Goal: Information Seeking & Learning: Learn about a topic

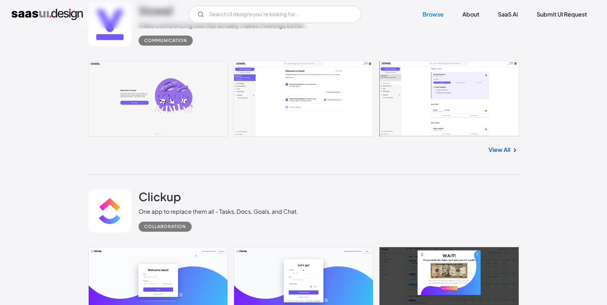
scroll to position [244, 0]
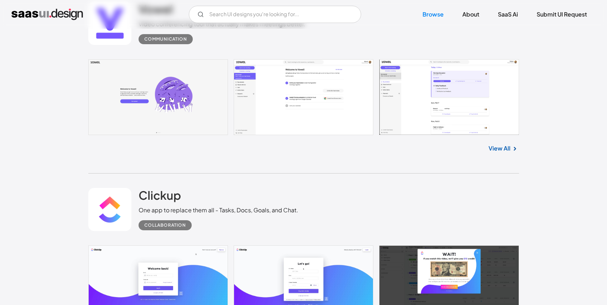
click at [344, 105] on link at bounding box center [303, 97] width 431 height 76
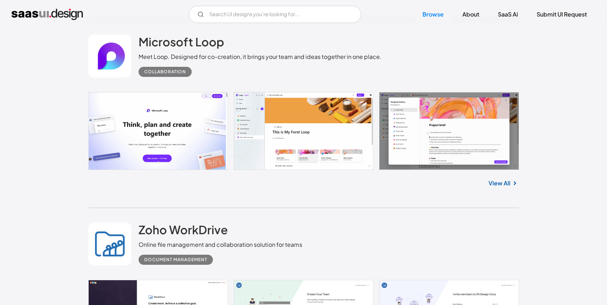
scroll to position [957, 0]
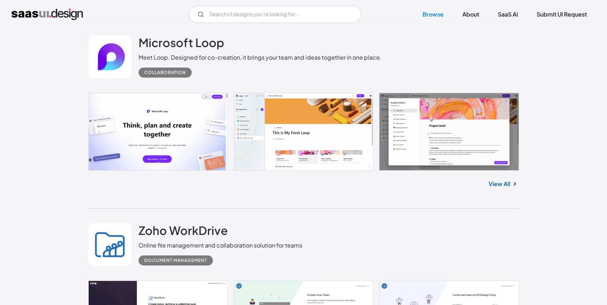
click at [499, 183] on link "View All" at bounding box center [499, 183] width 22 height 9
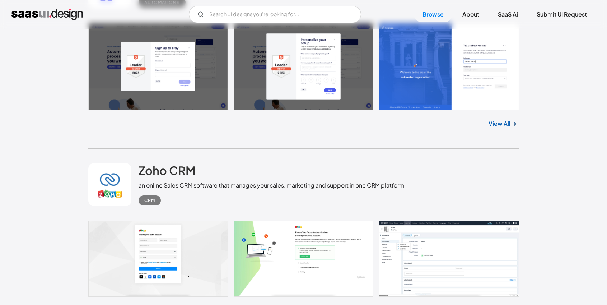
scroll to position [1532, 0]
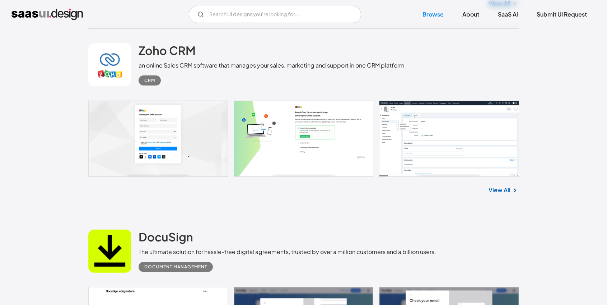
click at [327, 165] on link at bounding box center [303, 138] width 431 height 76
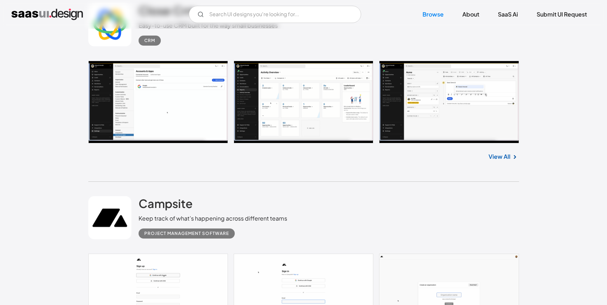
scroll to position [2345, 0]
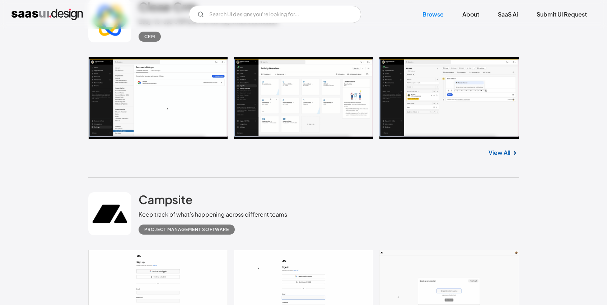
click at [203, 125] on link at bounding box center [303, 98] width 431 height 83
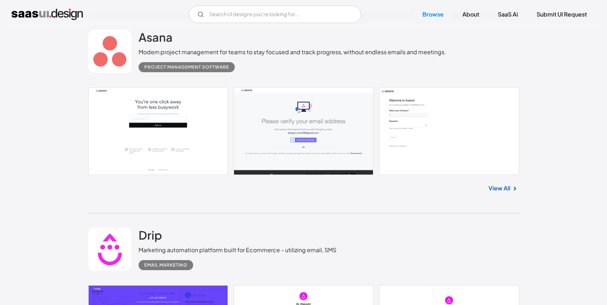
scroll to position [2892, 0]
click at [497, 192] on link "View All" at bounding box center [499, 187] width 22 height 9
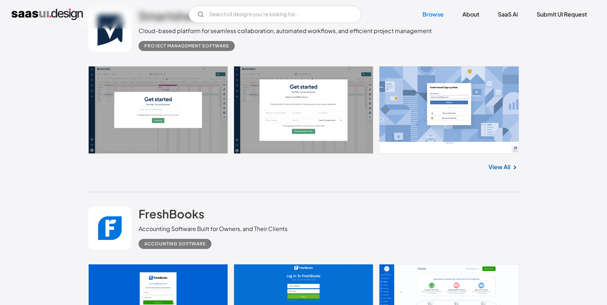
scroll to position [4627, 0]
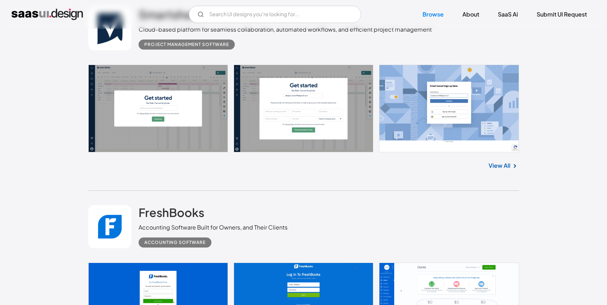
click at [164, 117] on link at bounding box center [303, 109] width 431 height 88
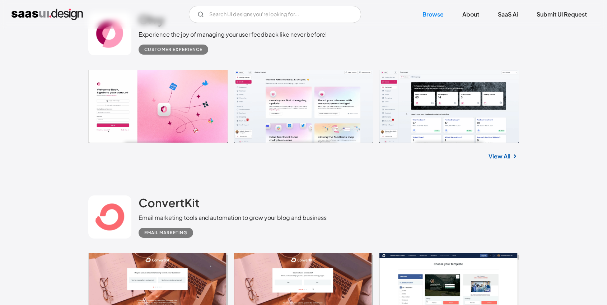
scroll to position [8260, 0]
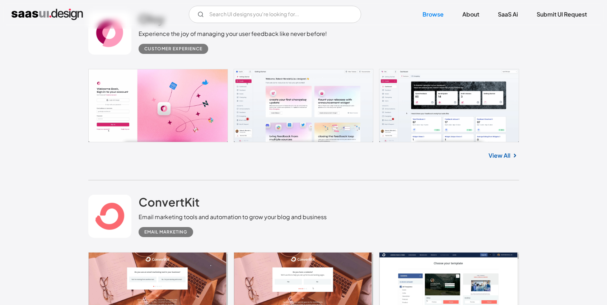
click at [333, 92] on link at bounding box center [303, 105] width 431 height 73
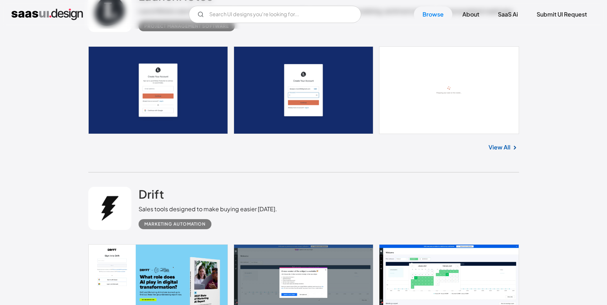
scroll to position [9056, 0]
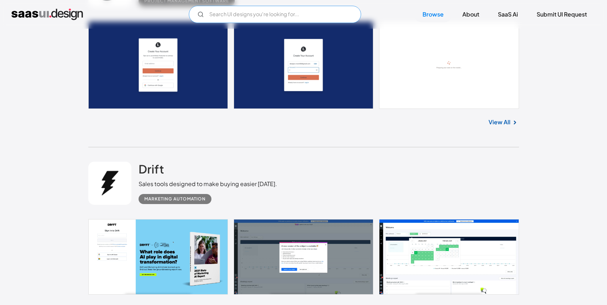
click at [299, 8] on input "Email Form" at bounding box center [275, 14] width 172 height 17
drag, startPoint x: 245, startPoint y: 15, endPoint x: 197, endPoint y: 8, distance: 48.7
click at [197, 8] on input "groups" at bounding box center [275, 14] width 172 height 17
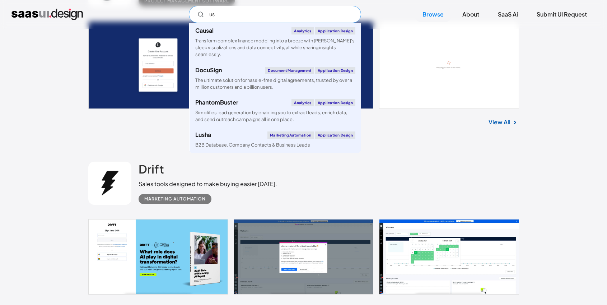
type input "u"
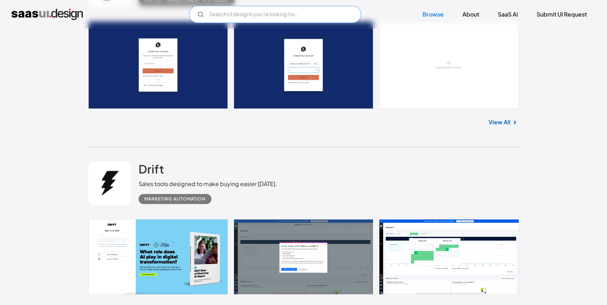
click at [243, 14] on input "Email Form" at bounding box center [275, 14] width 172 height 17
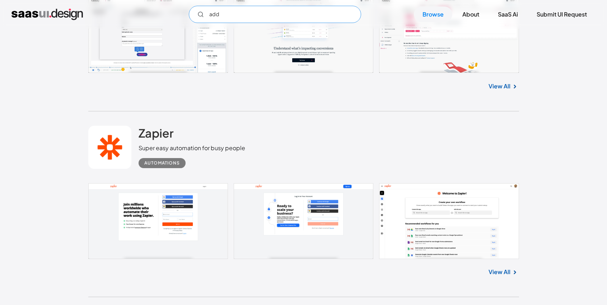
scroll to position [9360, 0]
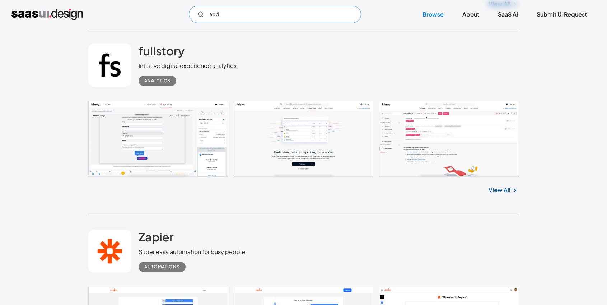
type input "add"
click at [467, 141] on link at bounding box center [303, 139] width 431 height 76
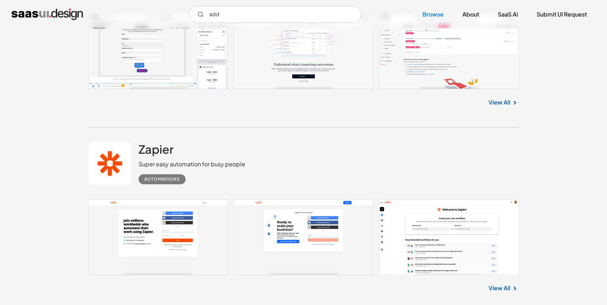
scroll to position [9586, 0]
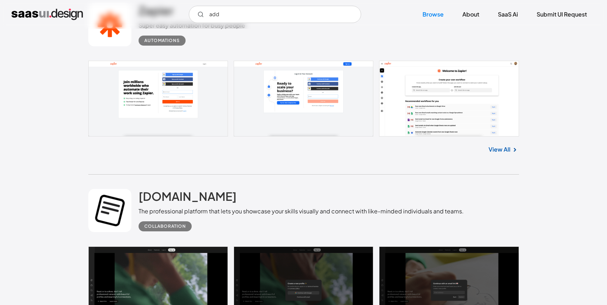
click at [492, 154] on link "View All" at bounding box center [499, 149] width 22 height 9
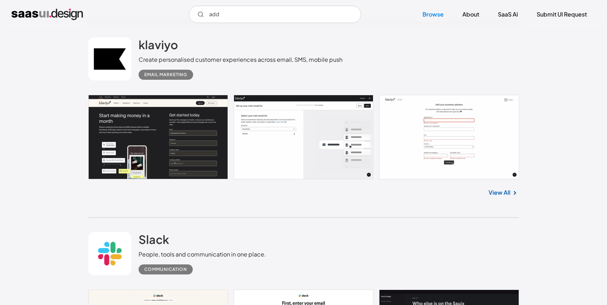
scroll to position [9936, 0]
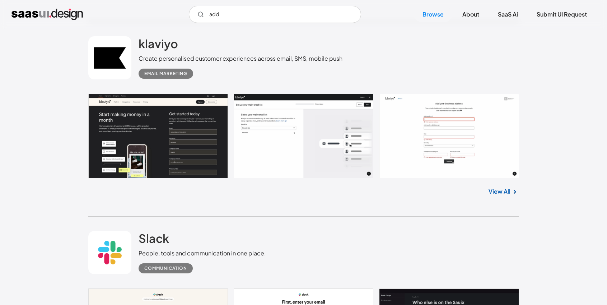
click at [502, 196] on link "View All" at bounding box center [499, 191] width 22 height 9
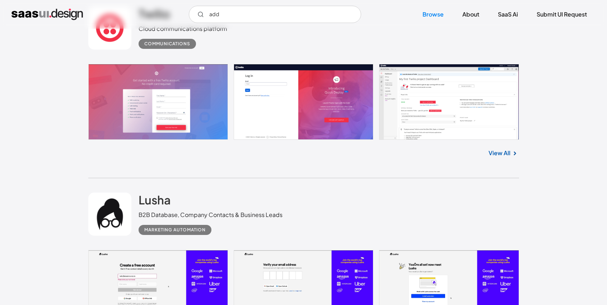
scroll to position [13964, 0]
click at [449, 132] on link at bounding box center [303, 102] width 431 height 76
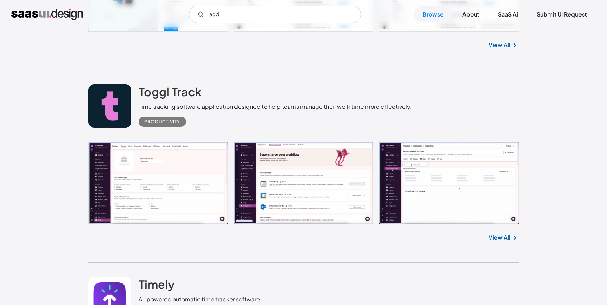
scroll to position [14820, 0]
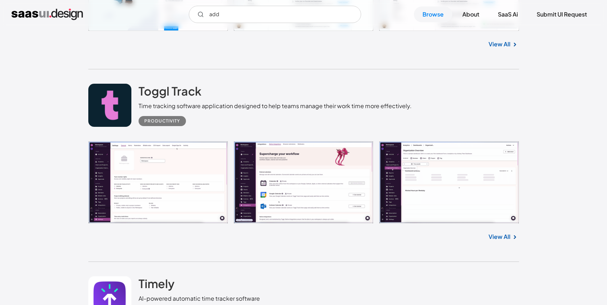
click at [167, 198] on link at bounding box center [303, 182] width 431 height 83
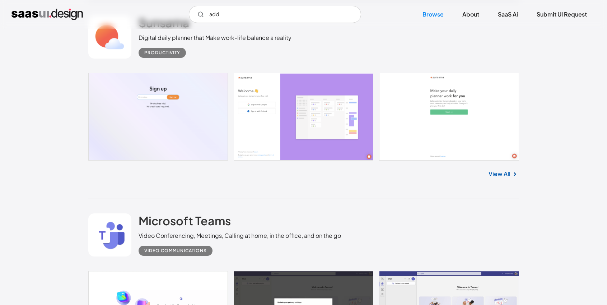
scroll to position [15654, 0]
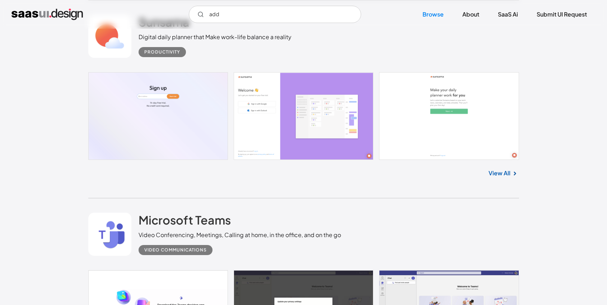
click at [300, 117] on link at bounding box center [303, 116] width 431 height 88
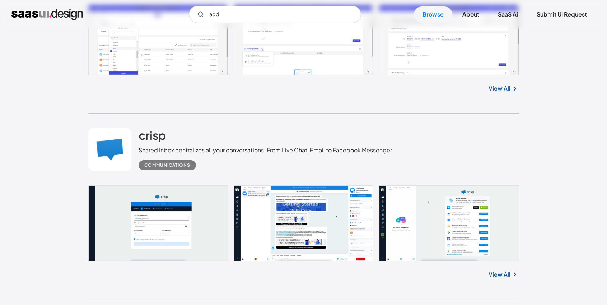
scroll to position [18016, 0]
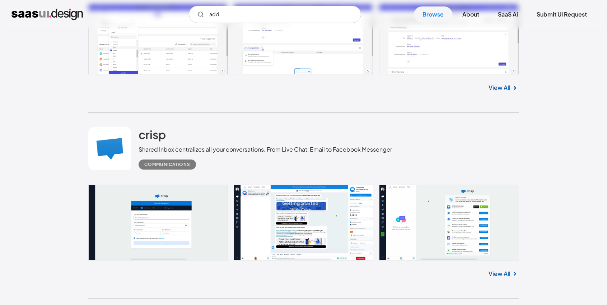
click at [194, 74] on link at bounding box center [303, 39] width 431 height 70
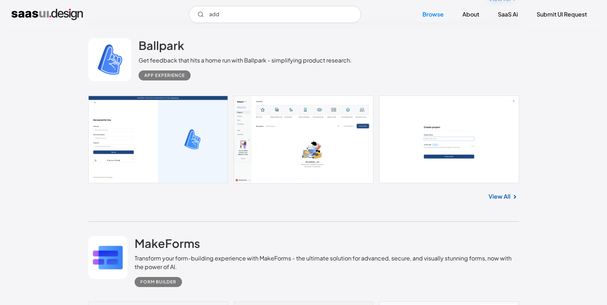
scroll to position [18292, 0]
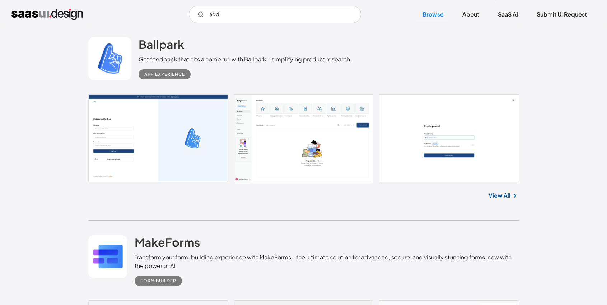
click at [315, 155] on link at bounding box center [303, 138] width 431 height 88
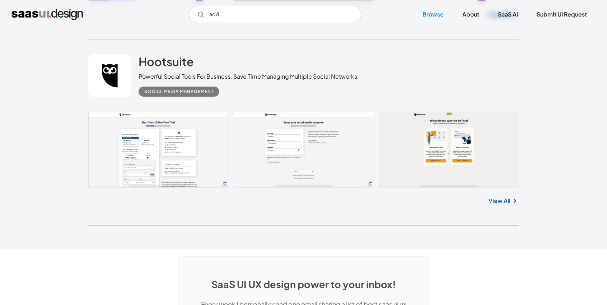
scroll to position [19050, 0]
click at [491, 205] on link "View All" at bounding box center [499, 200] width 22 height 9
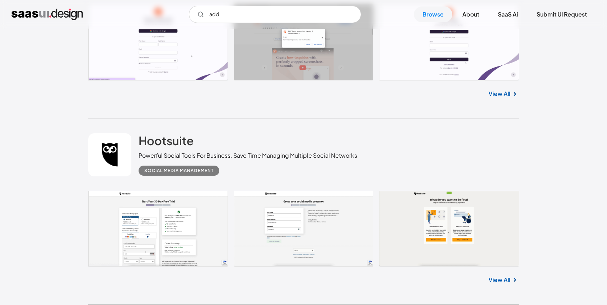
scroll to position [18970, 0]
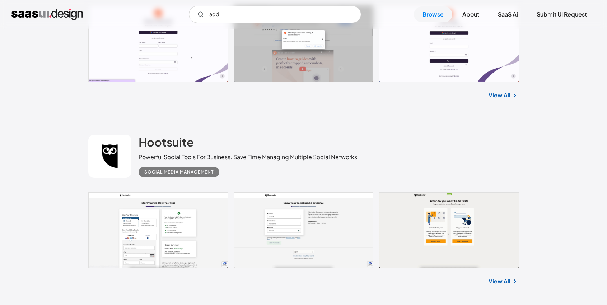
click at [503, 99] on link "View All" at bounding box center [499, 95] width 22 height 9
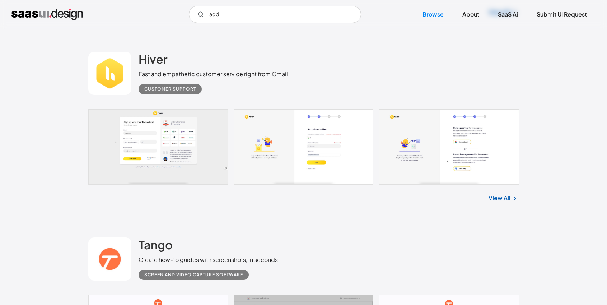
scroll to position [18673, 0]
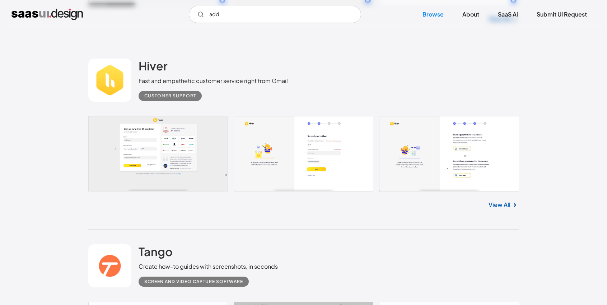
click at [182, 184] on link at bounding box center [303, 153] width 431 height 75
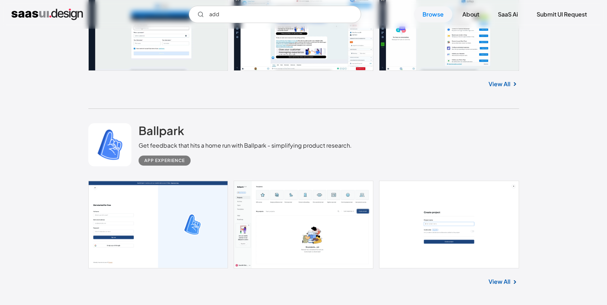
scroll to position [18259, 0]
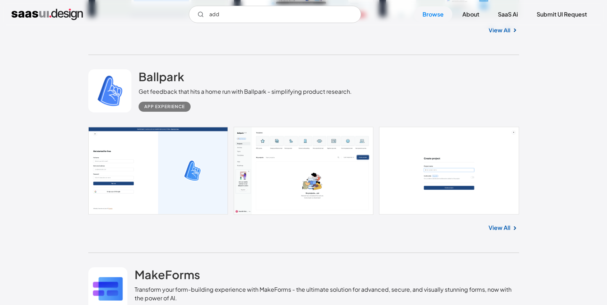
click at [173, 179] on link at bounding box center [303, 171] width 431 height 88
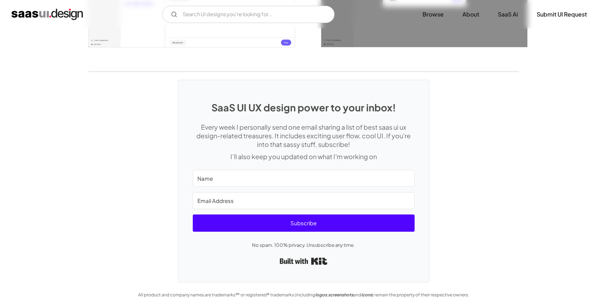
scroll to position [1211, 0]
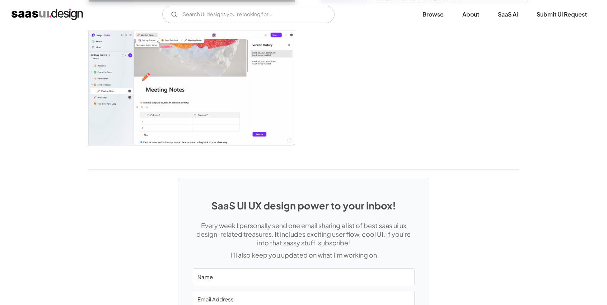
scroll to position [1949, 0]
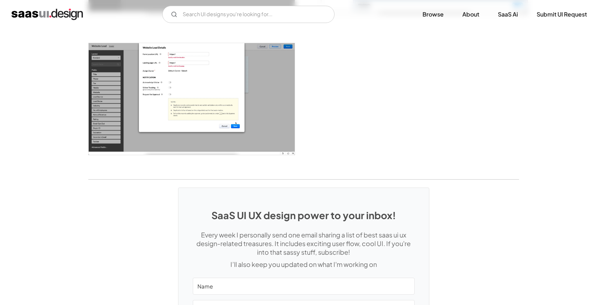
scroll to position [977, 0]
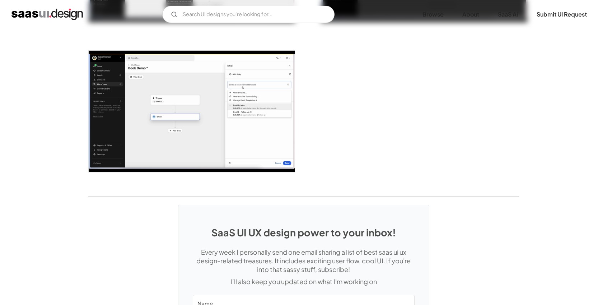
scroll to position [1891, 0]
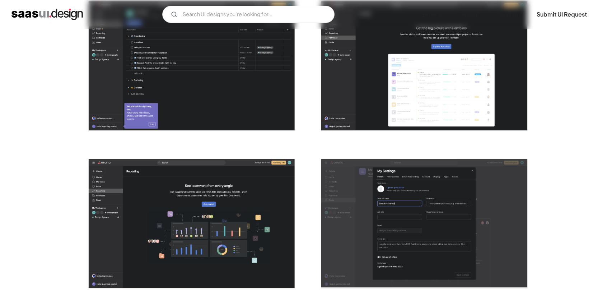
scroll to position [1908, 0]
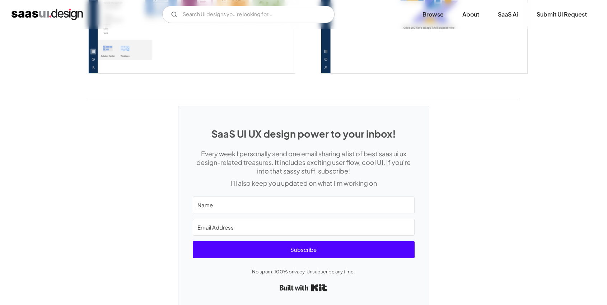
scroll to position [1983, 0]
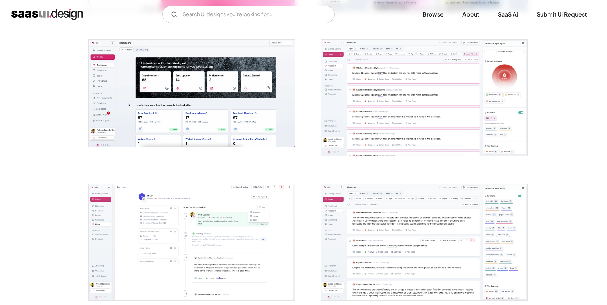
scroll to position [379, 0]
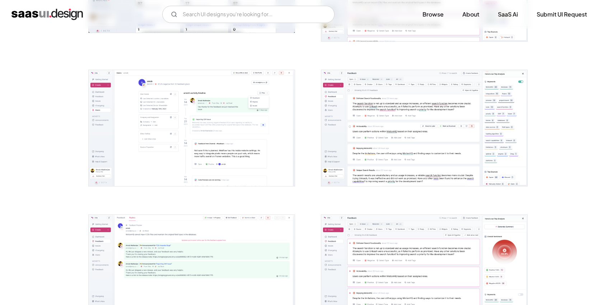
click at [233, 150] on img "open lightbox" at bounding box center [192, 128] width 206 height 116
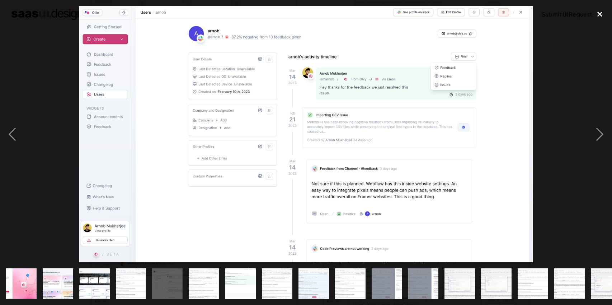
click at [598, 9] on div "close lightbox" at bounding box center [600, 14] width 24 height 16
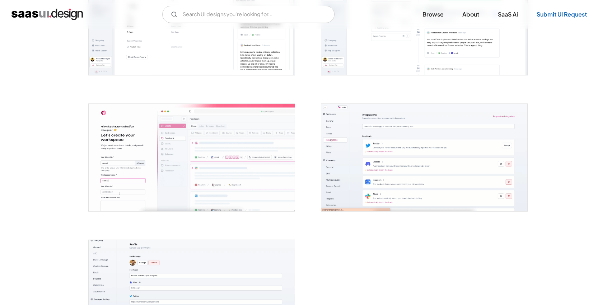
scroll to position [1658, 0]
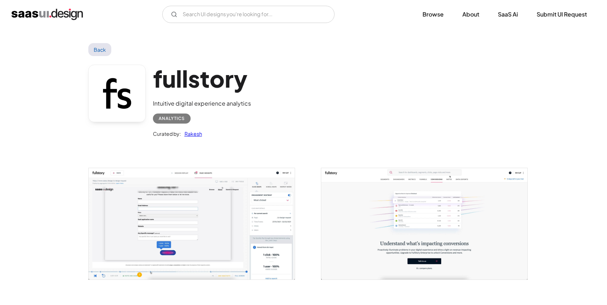
click at [435, 263] on img "open lightbox" at bounding box center [424, 223] width 206 height 111
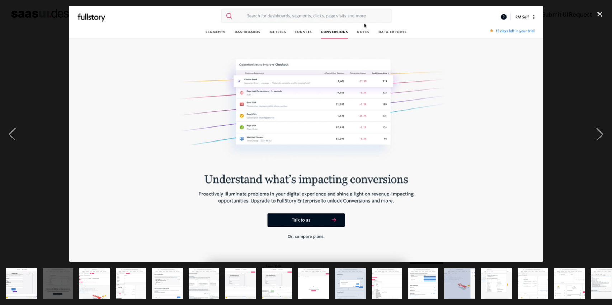
click at [247, 286] on img "show item 7 of 19" at bounding box center [240, 283] width 56 height 31
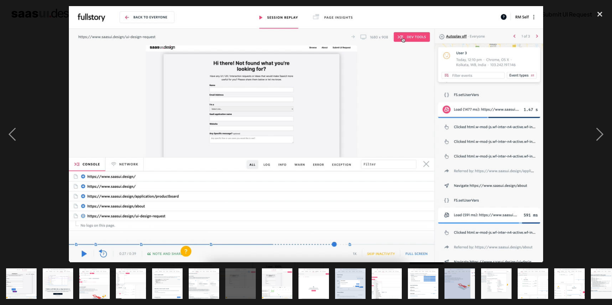
click at [297, 278] on div "show item 9 of 19" at bounding box center [313, 283] width 37 height 43
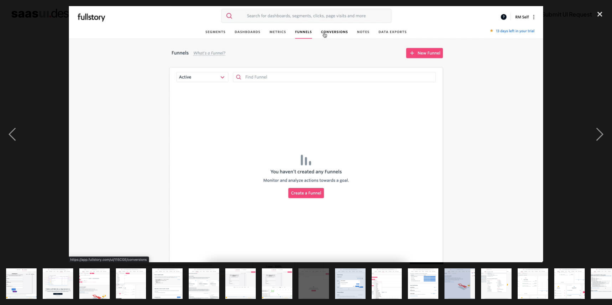
drag, startPoint x: 326, startPoint y: 277, endPoint x: 343, endPoint y: 278, distance: 17.3
click at [327, 277] on img "show item 9 of 19" at bounding box center [314, 283] width 56 height 31
click at [369, 283] on div "show item 11 of 19" at bounding box center [387, 283] width 37 height 43
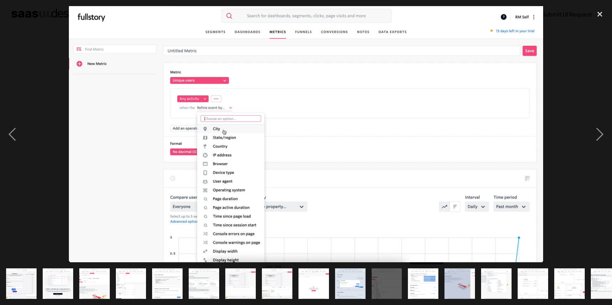
drag, startPoint x: 424, startPoint y: 281, endPoint x: 430, endPoint y: 281, distance: 5.0
click at [424, 281] on img "show item 12 of 19" at bounding box center [423, 283] width 56 height 31
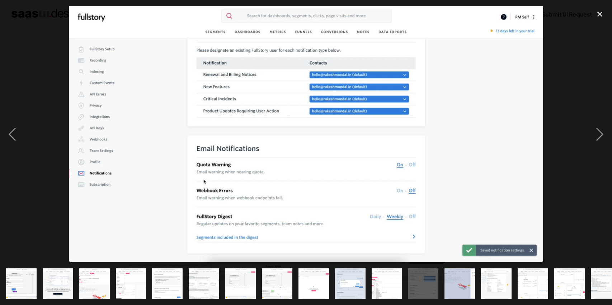
click at [469, 288] on img "show item 13 of 19" at bounding box center [460, 283] width 56 height 31
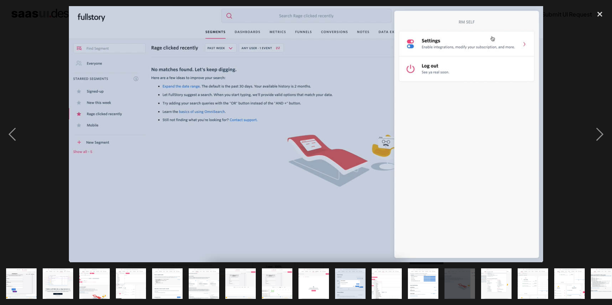
click at [493, 289] on img "show item 14 of 19" at bounding box center [496, 283] width 56 height 31
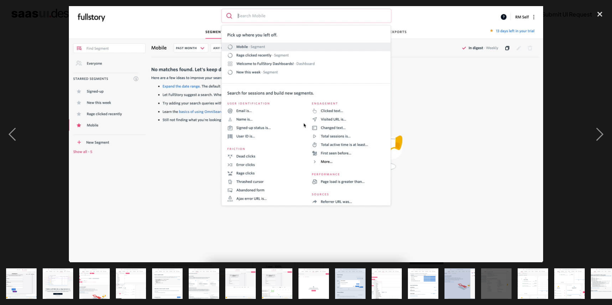
click at [555, 282] on img "show item 16 of 19" at bounding box center [569, 283] width 56 height 31
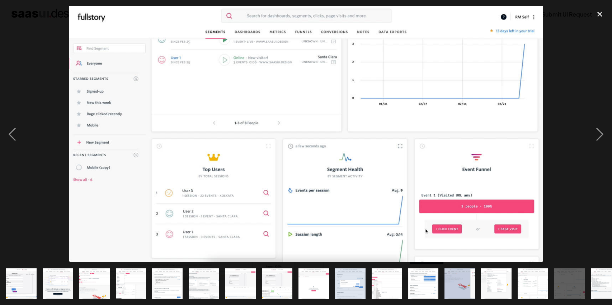
click at [600, 288] on img "show item 17 of 19" at bounding box center [606, 283] width 56 height 31
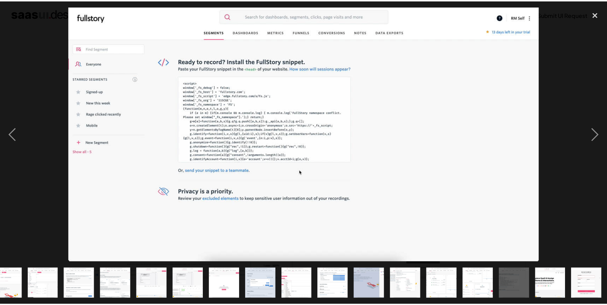
scroll to position [0, 88]
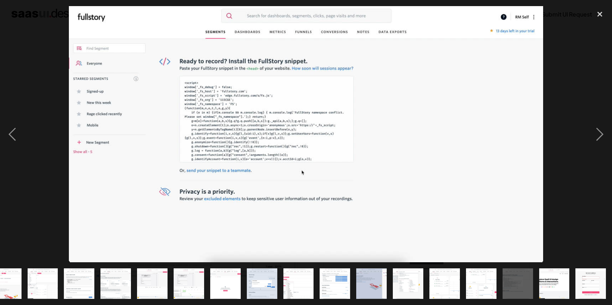
click at [524, 286] on img "show item 17 of 19" at bounding box center [518, 283] width 56 height 31
click at [595, 15] on div "close lightbox" at bounding box center [600, 14] width 24 height 16
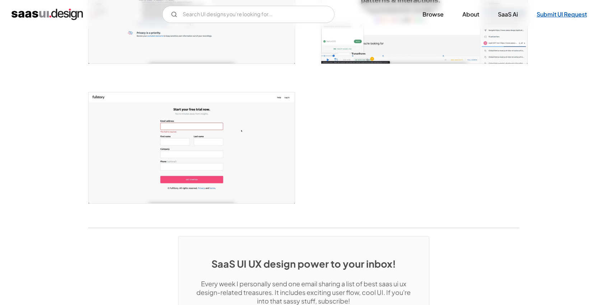
scroll to position [1277, 0]
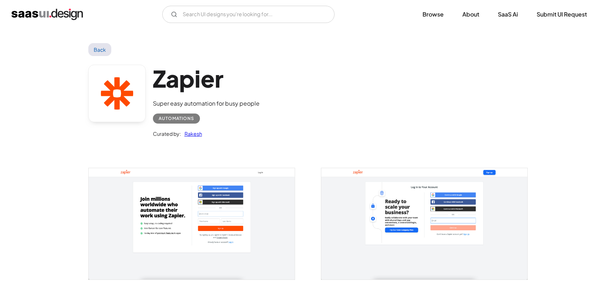
click at [501, 157] on div at bounding box center [419, 219] width 215 height 140
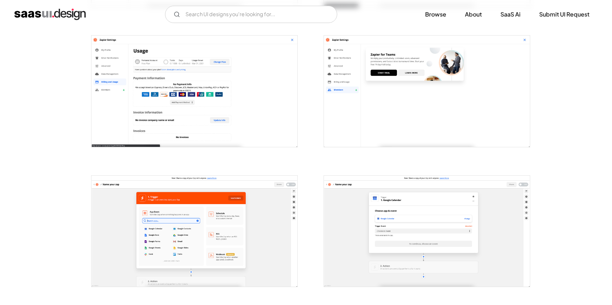
scroll to position [1112, 0]
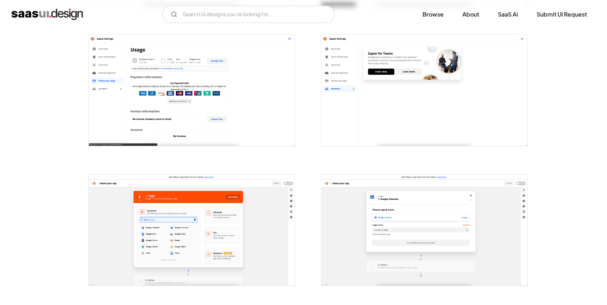
click at [225, 72] on img "open lightbox" at bounding box center [192, 89] width 206 height 111
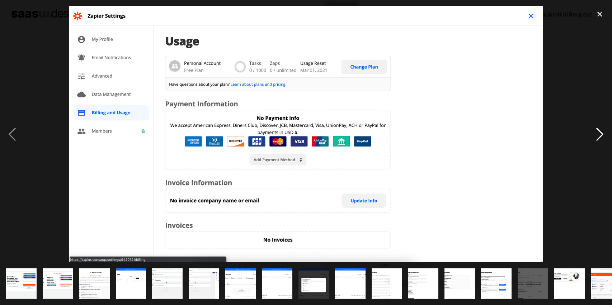
click at [600, 136] on div "next image" at bounding box center [600, 134] width 24 height 256
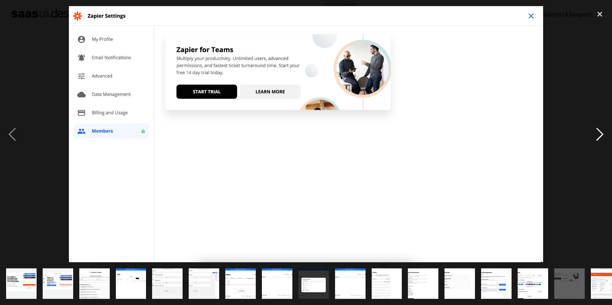
click at [600, 136] on div "next image" at bounding box center [600, 134] width 24 height 256
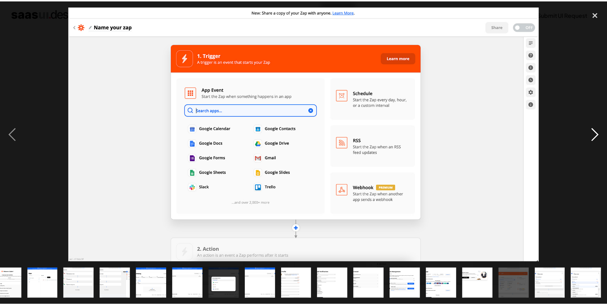
scroll to position [0, 88]
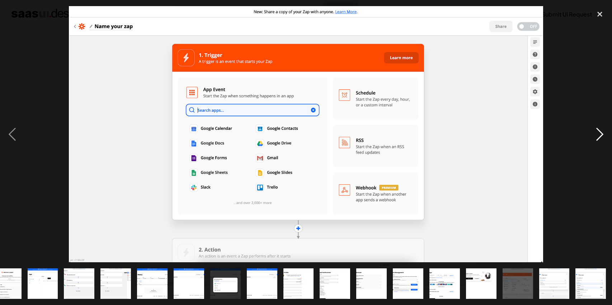
click at [600, 136] on div "next image" at bounding box center [600, 134] width 24 height 256
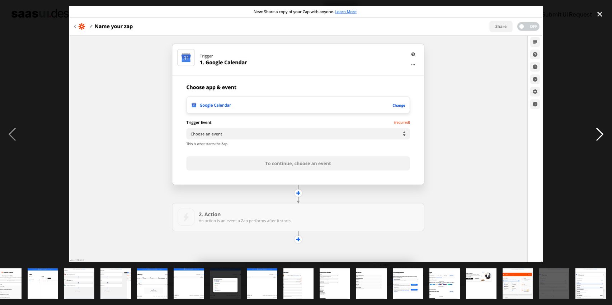
click at [600, 136] on div "next image" at bounding box center [600, 134] width 24 height 256
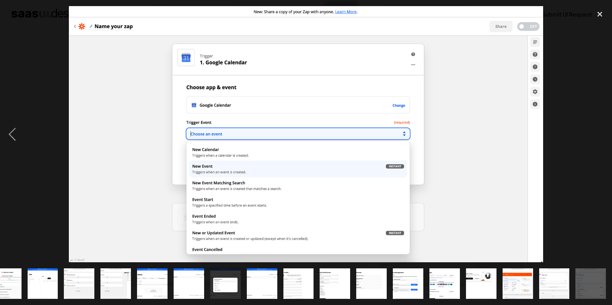
click at [600, 136] on div "next image" at bounding box center [600, 134] width 24 height 256
click at [599, 134] on div "next image" at bounding box center [600, 134] width 24 height 256
click at [437, 275] on img "show item 15 of 19" at bounding box center [445, 283] width 56 height 31
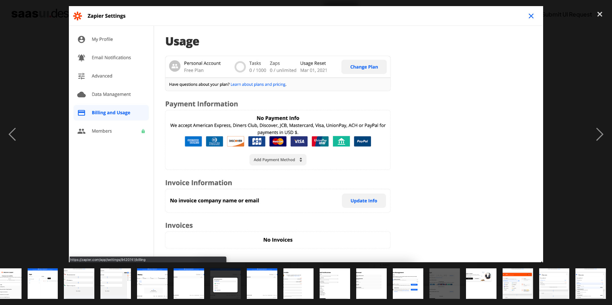
click at [474, 273] on img "show item 16 of 19" at bounding box center [481, 283] width 56 height 31
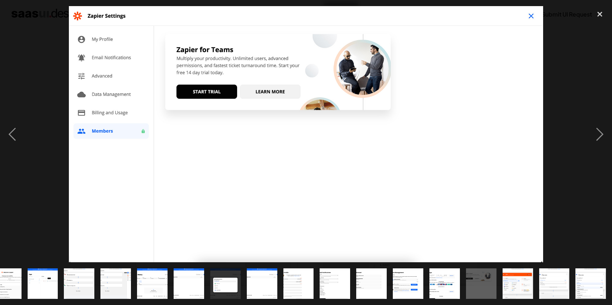
click at [518, 275] on img "show item 17 of 19" at bounding box center [517, 283] width 56 height 31
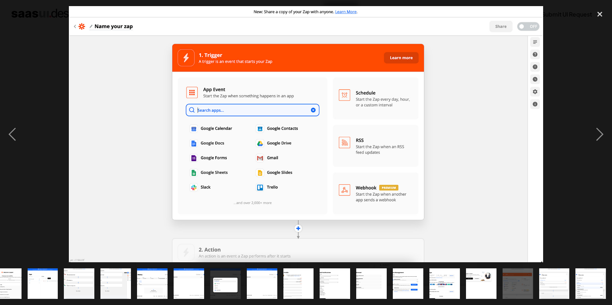
click at [548, 280] on img "show item 18 of 19" at bounding box center [554, 283] width 56 height 31
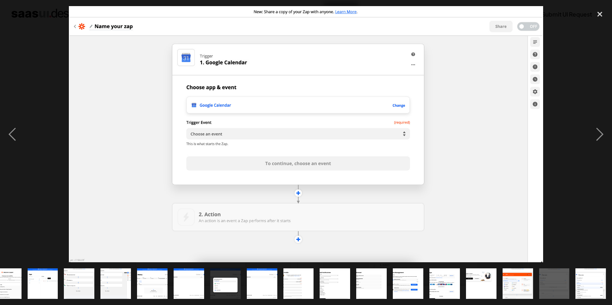
click at [568, 280] on img "show item 18 of 19" at bounding box center [554, 283] width 56 height 31
click at [588, 280] on img "show item 19 of 19" at bounding box center [591, 283] width 56 height 31
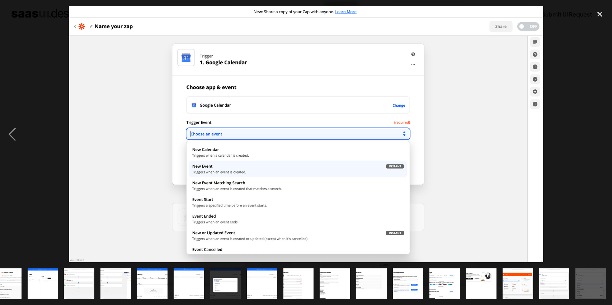
click at [597, 279] on img "show item 19 of 19" at bounding box center [591, 283] width 56 height 31
click at [601, 15] on div "close lightbox" at bounding box center [600, 14] width 24 height 16
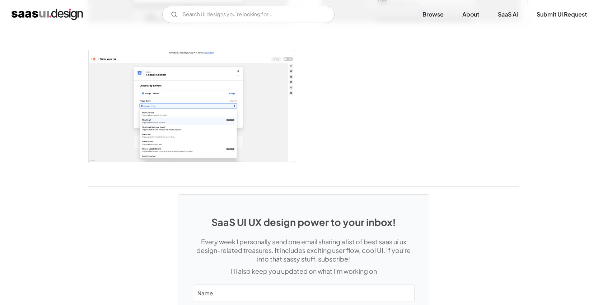
scroll to position [1347, 0]
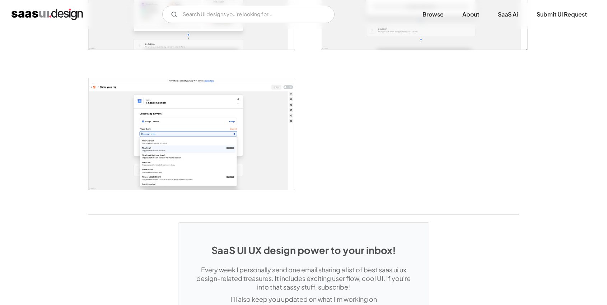
click at [294, 133] on img "open lightbox" at bounding box center [192, 133] width 206 height 111
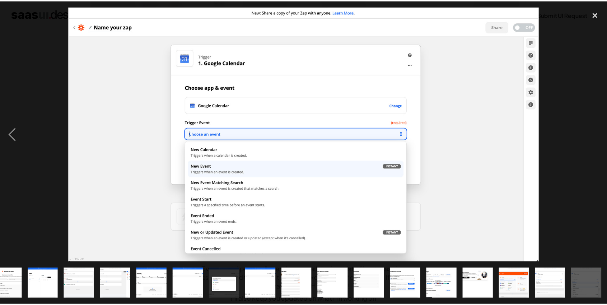
scroll to position [0, 88]
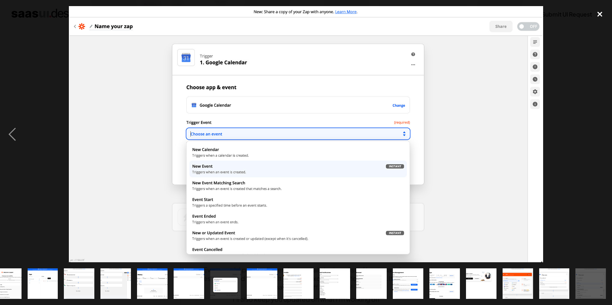
click at [594, 17] on div "close lightbox" at bounding box center [600, 14] width 24 height 16
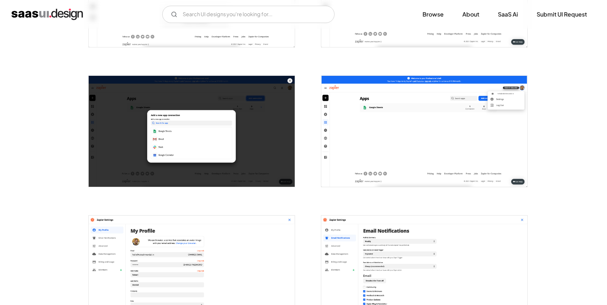
scroll to position [674, 0]
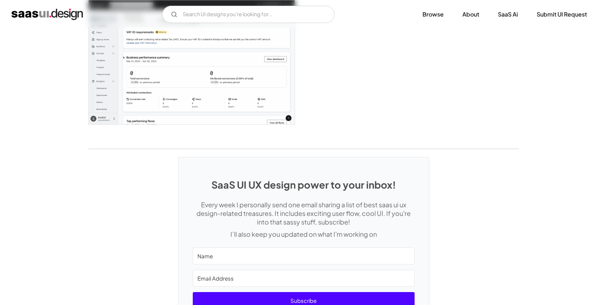
scroll to position [2076, 0]
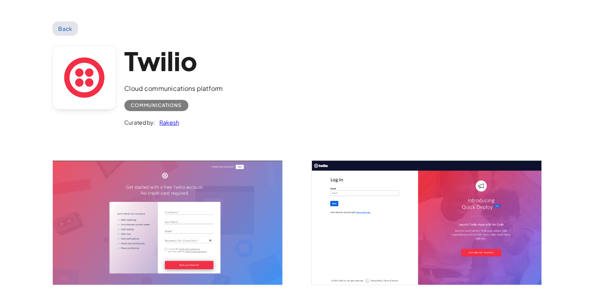
click at [254, 46] on div "Back" at bounding box center [303, 49] width 431 height 13
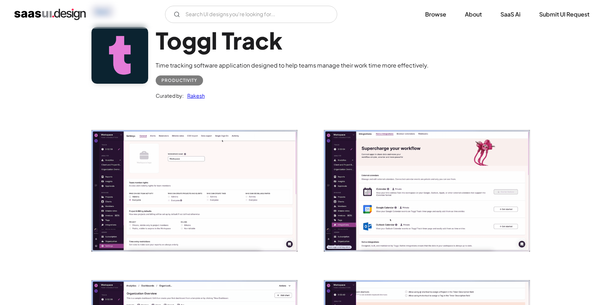
scroll to position [41, 0]
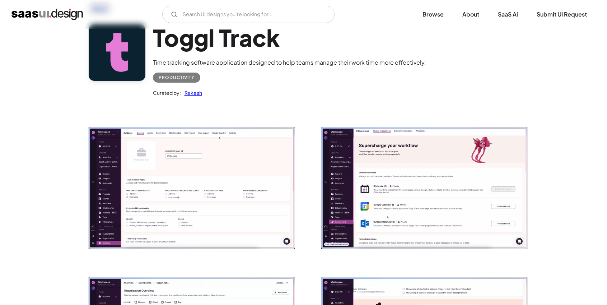
click at [210, 182] on img "open lightbox" at bounding box center [192, 187] width 206 height 121
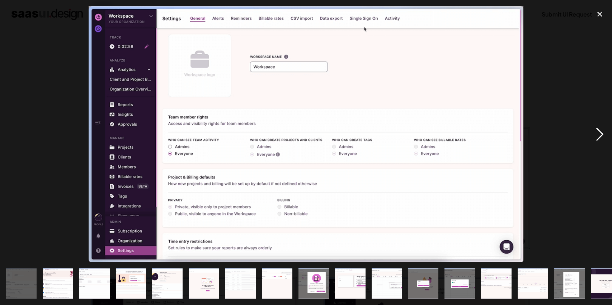
click at [606, 134] on div "next image" at bounding box center [600, 134] width 24 height 256
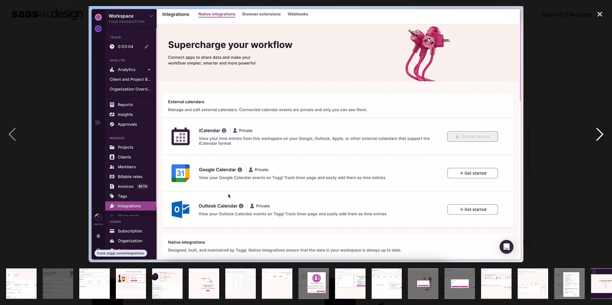
click at [606, 134] on div "next image" at bounding box center [600, 134] width 24 height 256
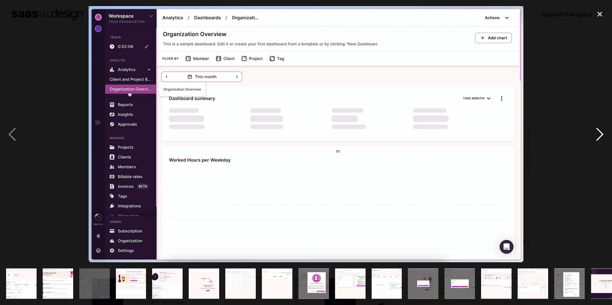
click at [605, 135] on div "next image" at bounding box center [600, 134] width 24 height 256
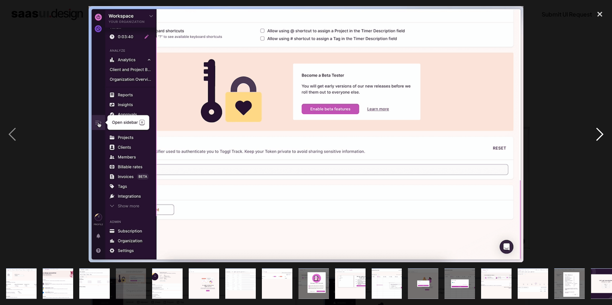
click at [605, 135] on div "next image" at bounding box center [600, 134] width 24 height 256
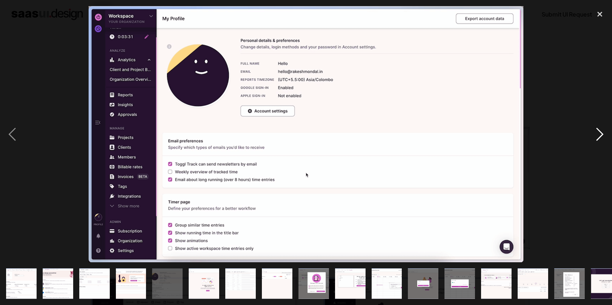
click at [605, 135] on div "next image" at bounding box center [600, 134] width 24 height 256
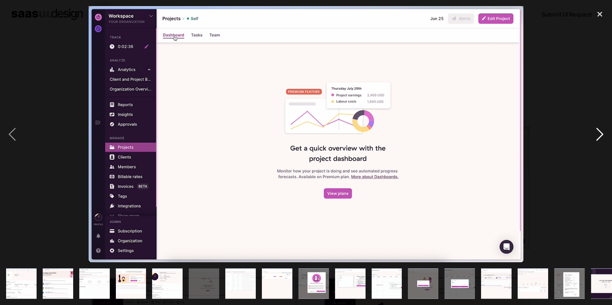
click at [605, 135] on div "next image" at bounding box center [600, 134] width 24 height 256
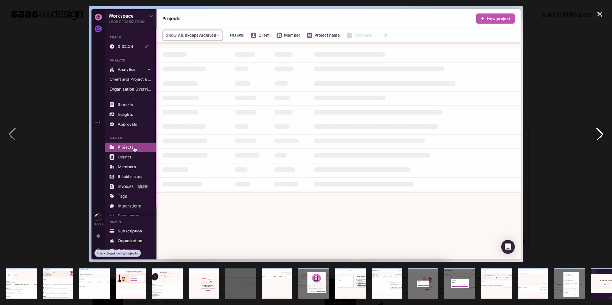
click at [605, 135] on div "next image" at bounding box center [600, 134] width 24 height 256
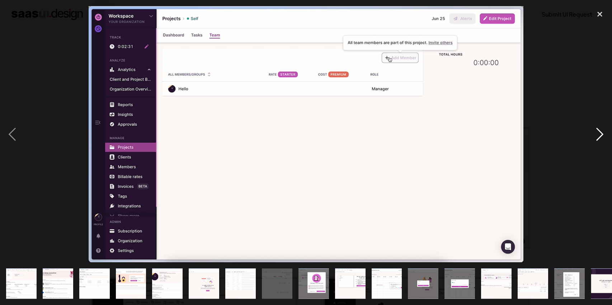
click at [605, 135] on div "next image" at bounding box center [600, 134] width 24 height 256
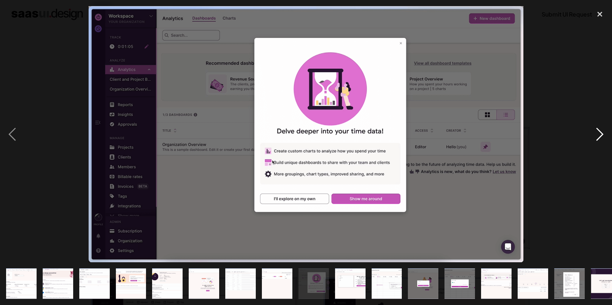
click at [605, 135] on div "next image" at bounding box center [600, 134] width 24 height 256
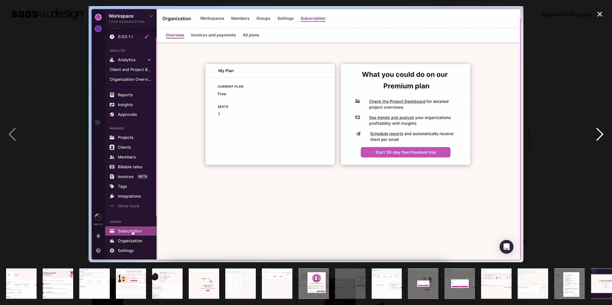
click at [605, 135] on div "next image" at bounding box center [600, 134] width 24 height 256
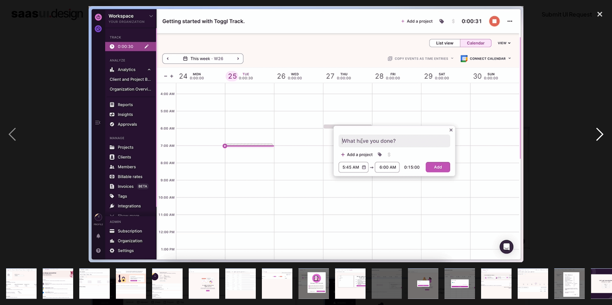
click at [605, 135] on div "next image" at bounding box center [600, 134] width 24 height 256
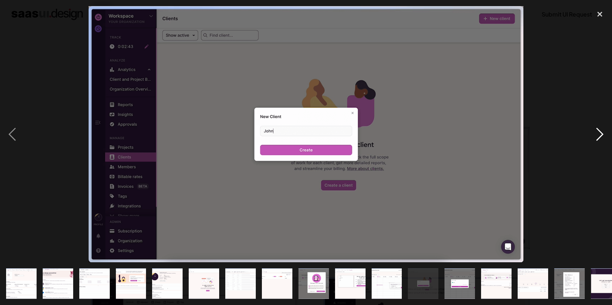
drag, startPoint x: 605, startPoint y: 135, endPoint x: 596, endPoint y: 137, distance: 8.7
click at [596, 137] on div "next image" at bounding box center [600, 134] width 24 height 256
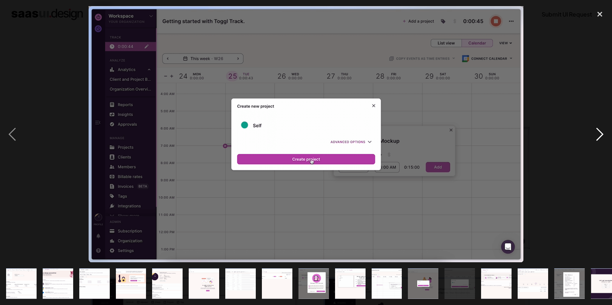
click at [600, 137] on div "next image" at bounding box center [600, 134] width 24 height 256
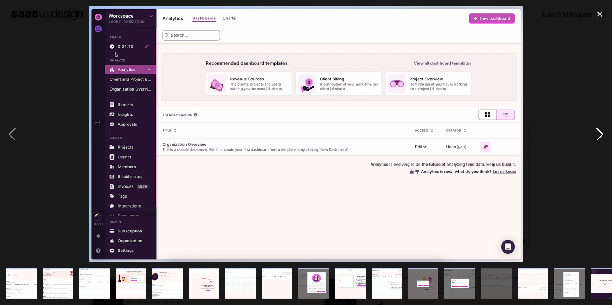
click at [600, 137] on div "next image" at bounding box center [600, 134] width 24 height 256
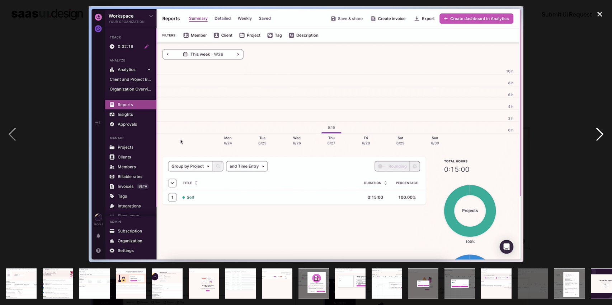
click at [600, 137] on div "next image" at bounding box center [600, 134] width 24 height 256
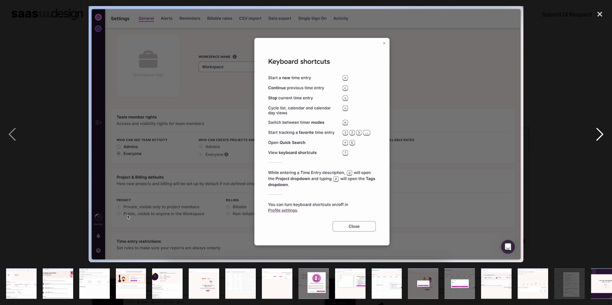
click at [600, 137] on div "next image" at bounding box center [600, 134] width 24 height 256
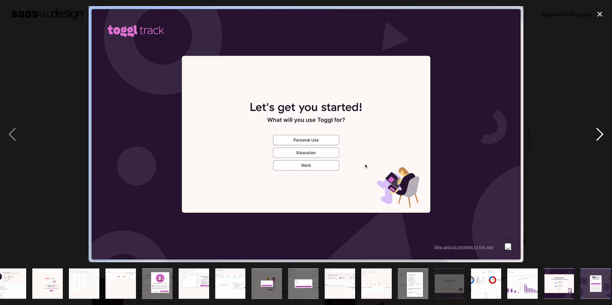
scroll to position [0, 161]
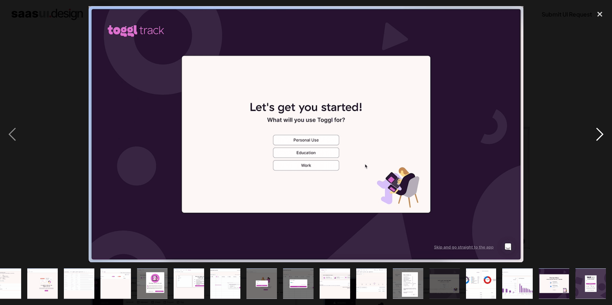
click at [600, 137] on div "next image" at bounding box center [600, 134] width 24 height 256
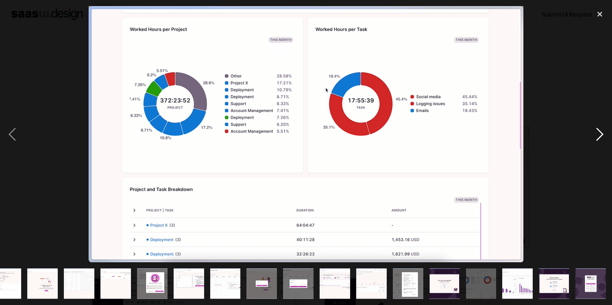
click at [600, 137] on div "next image" at bounding box center [600, 134] width 24 height 256
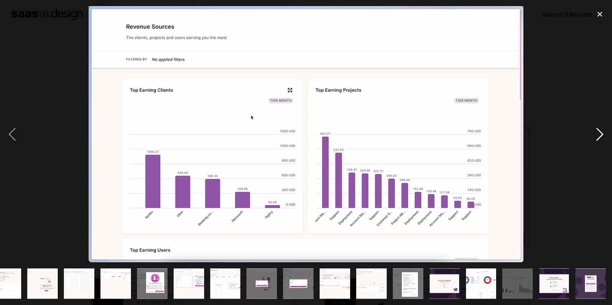
click at [600, 137] on div "next image" at bounding box center [600, 134] width 24 height 256
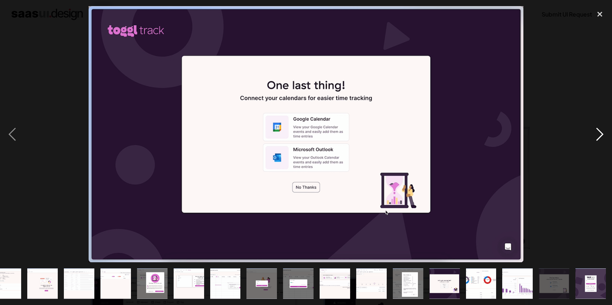
click at [600, 137] on div "next image" at bounding box center [600, 134] width 24 height 256
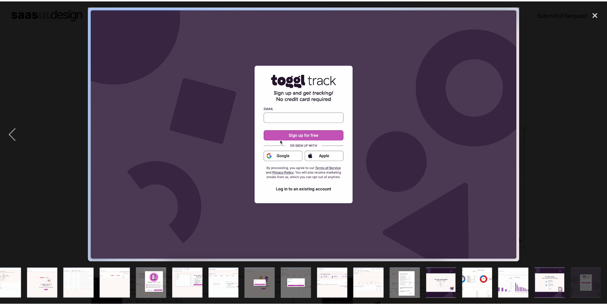
scroll to position [0, 0]
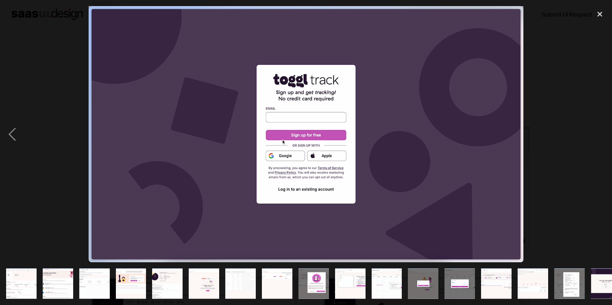
click at [582, 135] on div at bounding box center [306, 134] width 612 height 256
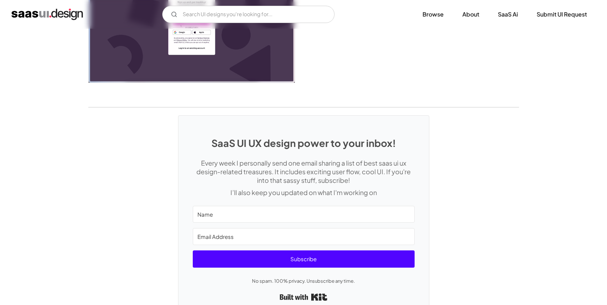
scroll to position [1605, 0]
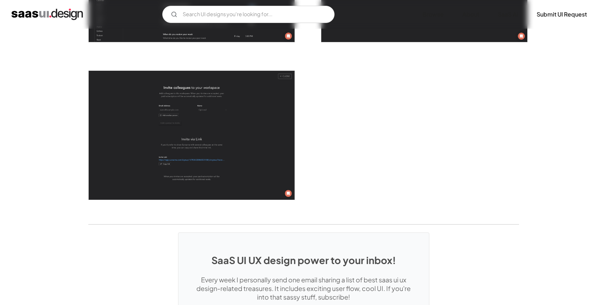
scroll to position [2140, 0]
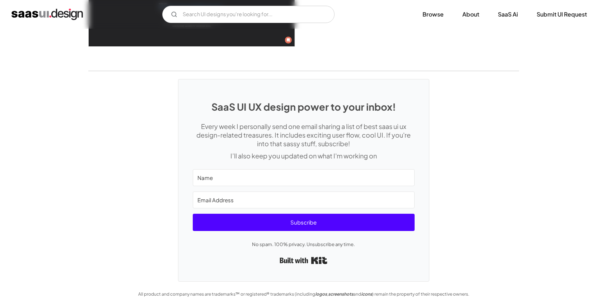
click at [541, 177] on div "SaaS UI UX design power to your inbox! Every week I personally send one email s…" at bounding box center [303, 176] width 607 height 210
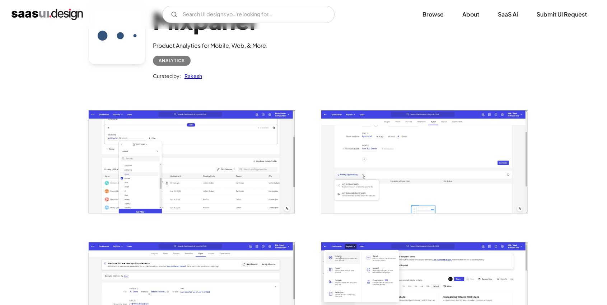
scroll to position [86, 0]
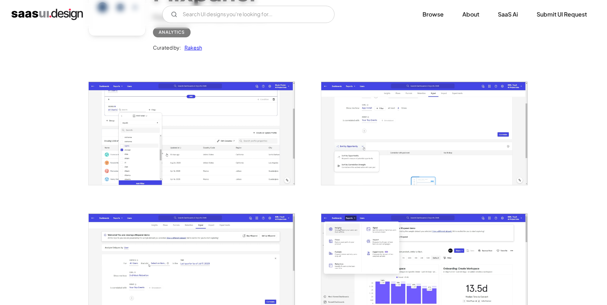
click at [243, 144] on img "open lightbox" at bounding box center [192, 133] width 206 height 103
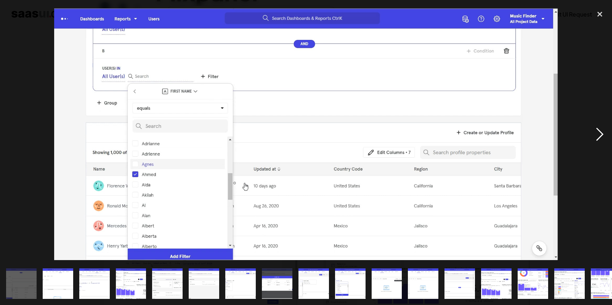
click at [602, 128] on div "next image" at bounding box center [600, 134] width 24 height 256
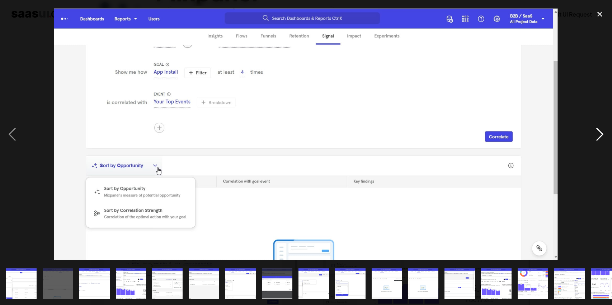
click at [602, 128] on div "next image" at bounding box center [600, 134] width 24 height 256
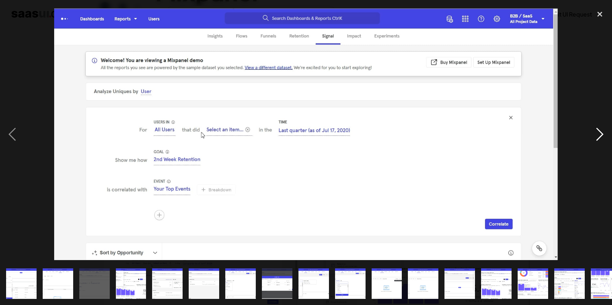
click at [602, 128] on div "next image" at bounding box center [600, 134] width 24 height 256
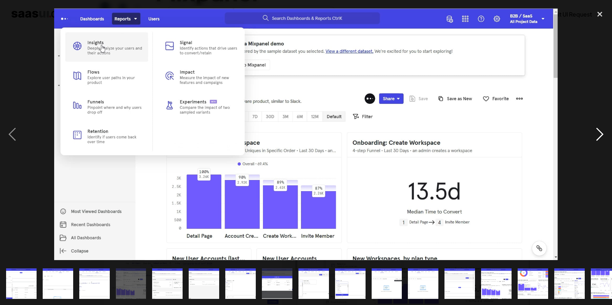
click at [602, 128] on div "next image" at bounding box center [600, 134] width 24 height 256
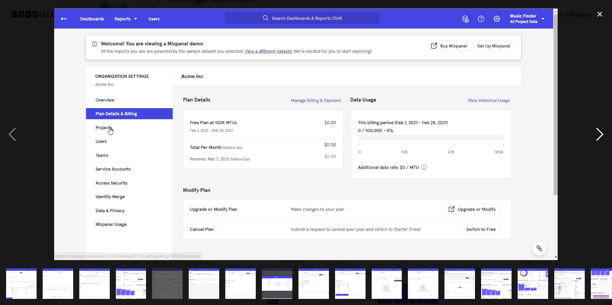
click at [602, 128] on div "next image" at bounding box center [600, 134] width 24 height 256
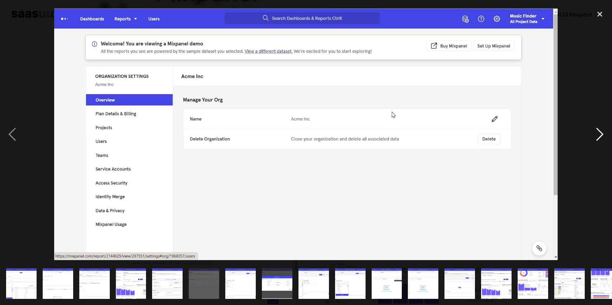
click at [602, 128] on div "next image" at bounding box center [600, 134] width 24 height 256
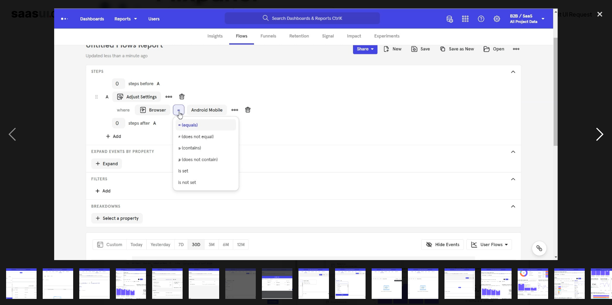
click at [602, 128] on div "next image" at bounding box center [600, 134] width 24 height 256
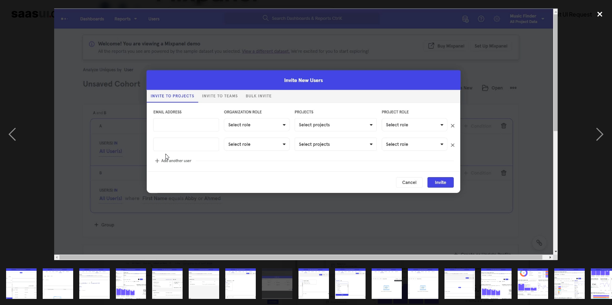
click at [594, 15] on div "close lightbox" at bounding box center [600, 14] width 24 height 16
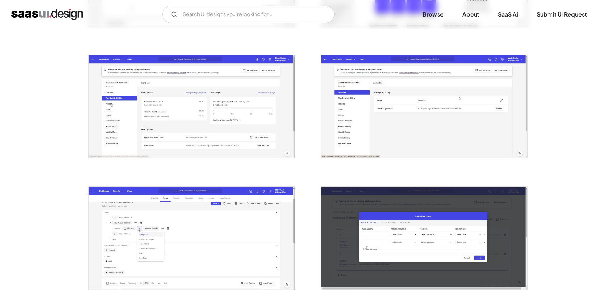
scroll to position [420, 0]
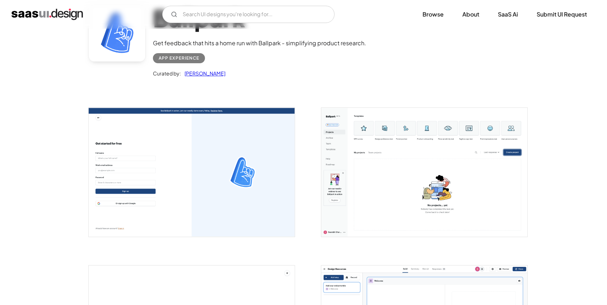
scroll to position [94, 0]
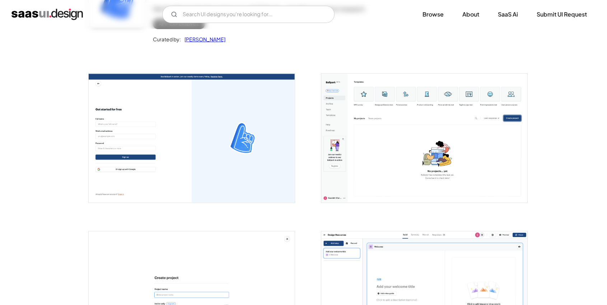
click at [404, 121] on img "open lightbox" at bounding box center [424, 138] width 206 height 129
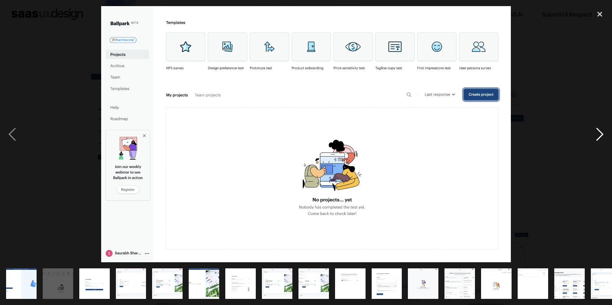
click at [593, 128] on div "next image" at bounding box center [600, 134] width 24 height 256
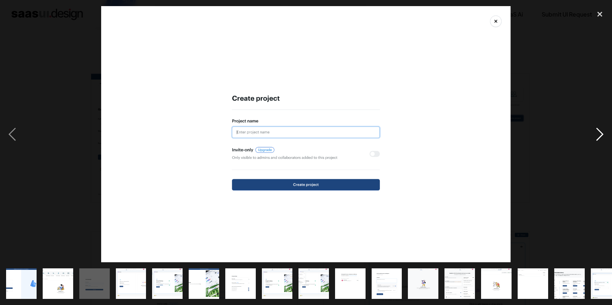
click at [593, 128] on div "next image" at bounding box center [600, 134] width 24 height 256
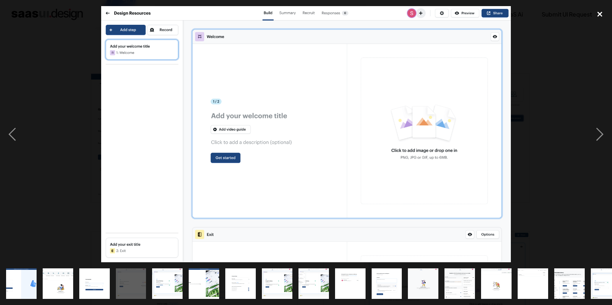
click at [594, 18] on div "close lightbox" at bounding box center [600, 14] width 24 height 16
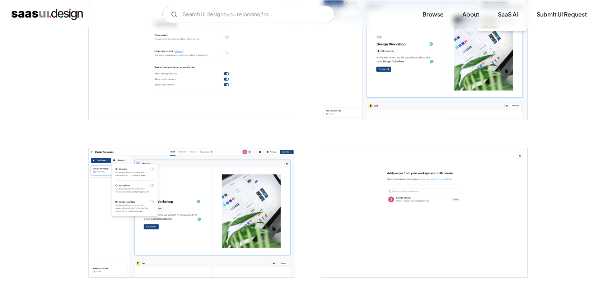
scroll to position [754, 0]
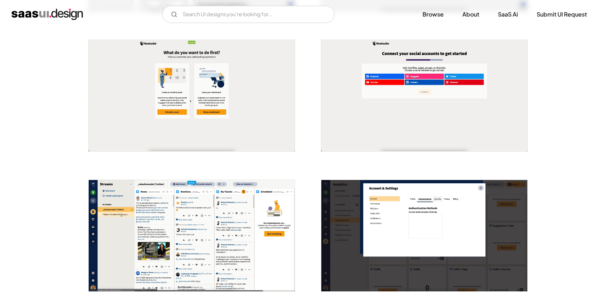
scroll to position [274, 0]
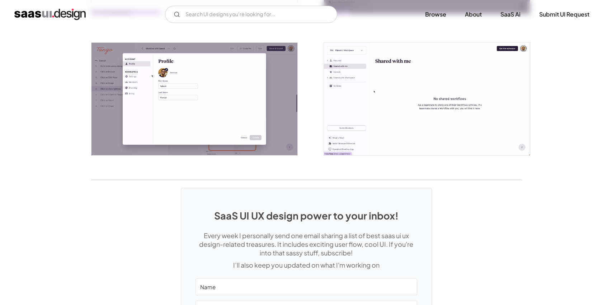
scroll to position [1513, 0]
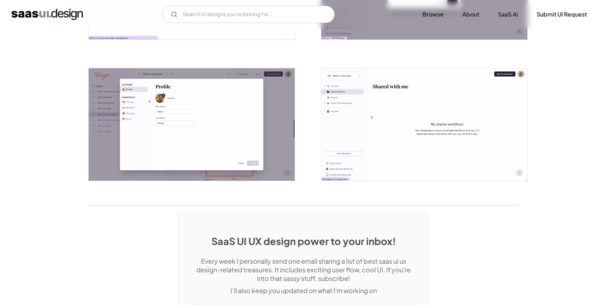
click at [503, 227] on div "SaaS UI UX design power to your inbox! Every week I personally send one email s…" at bounding box center [303, 310] width 607 height 210
click at [367, 147] on img "open lightbox" at bounding box center [424, 124] width 206 height 113
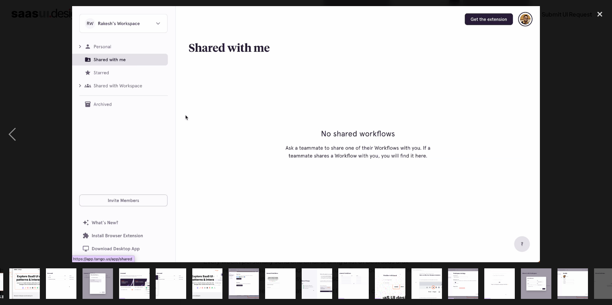
scroll to position [0, 198]
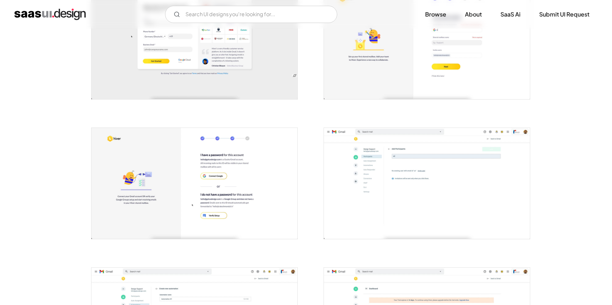
scroll to position [181, 0]
click at [409, 164] on img "open lightbox" at bounding box center [424, 182] width 206 height 111
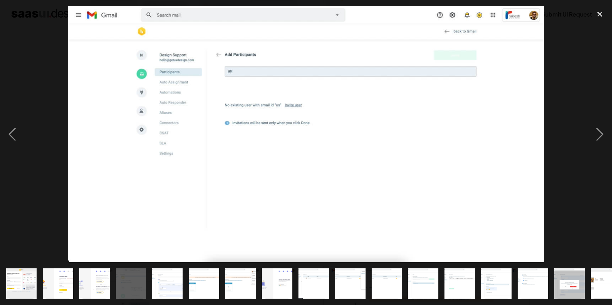
click at [107, 282] on img "show item 3 of 23" at bounding box center [94, 283] width 57 height 31
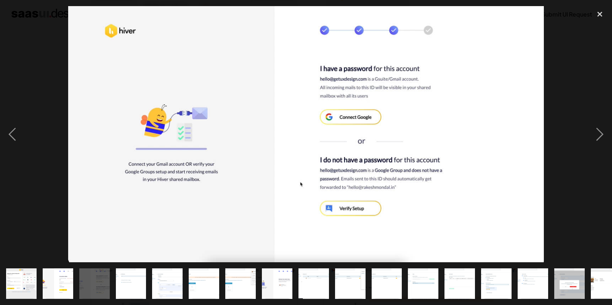
click at [132, 281] on img "show item 4 of 23" at bounding box center [131, 283] width 57 height 31
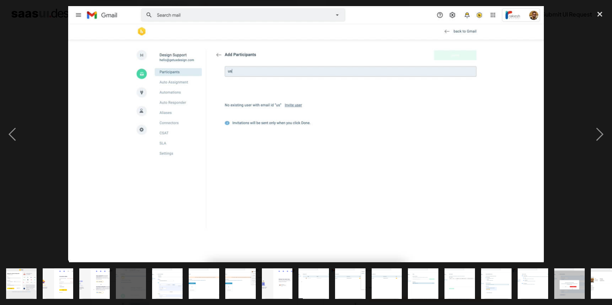
click at [169, 283] on img "show item 5 of 23" at bounding box center [167, 283] width 57 height 31
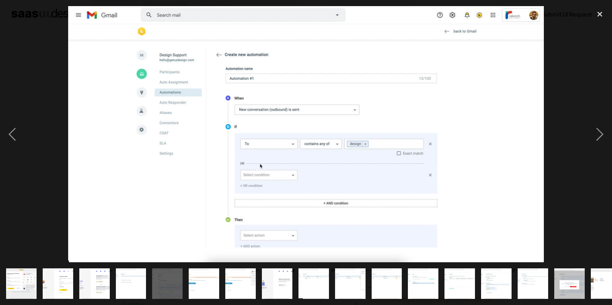
click at [205, 285] on img "show item 6 of 23" at bounding box center [204, 283] width 57 height 31
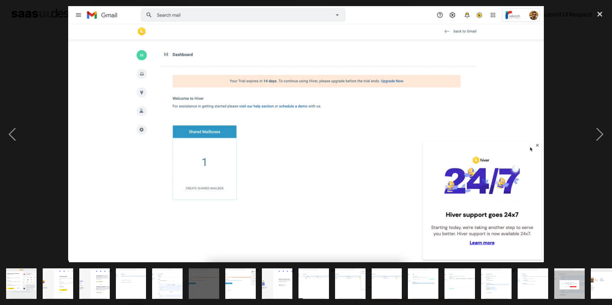
drag, startPoint x: 243, startPoint y: 286, endPoint x: 271, endPoint y: 286, distance: 27.6
click at [243, 286] on img "show item 7 of 23" at bounding box center [240, 283] width 57 height 31
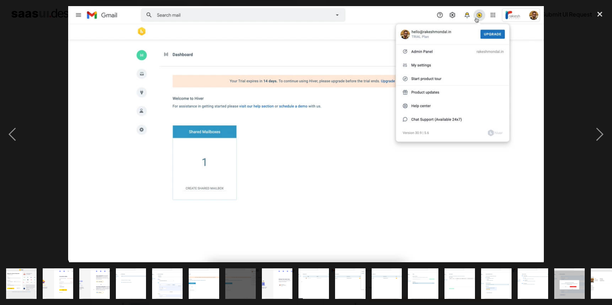
click at [563, 286] on img "show item 16 of 23" at bounding box center [569, 283] width 57 height 31
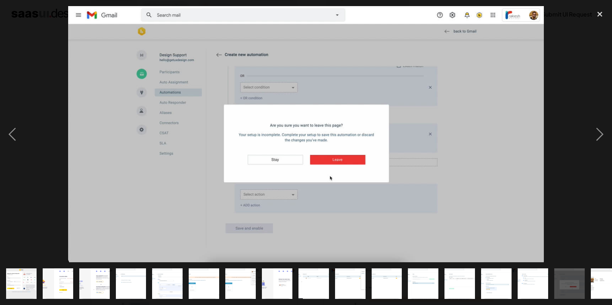
click at [596, 288] on img "show item 17 of 23" at bounding box center [606, 283] width 57 height 31
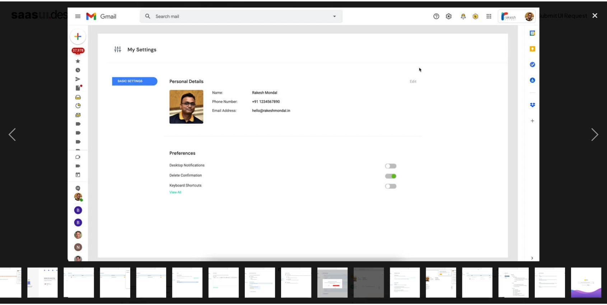
scroll to position [0, 235]
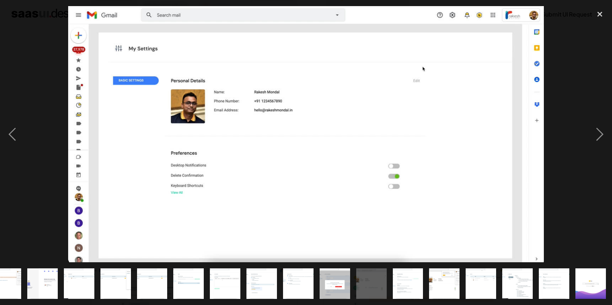
click at [405, 283] on img "show item 18 of 23" at bounding box center [408, 283] width 57 height 31
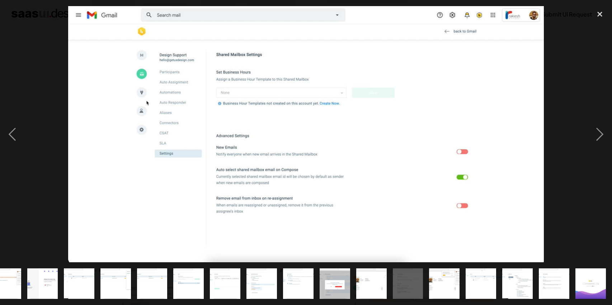
click at [431, 284] on img "show item 19 of 23" at bounding box center [444, 283] width 57 height 31
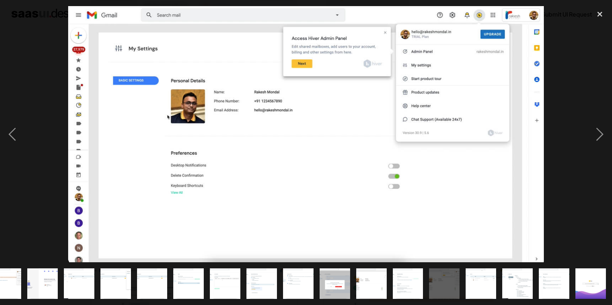
click at [474, 285] on img "show item 20 of 23" at bounding box center [481, 283] width 57 height 31
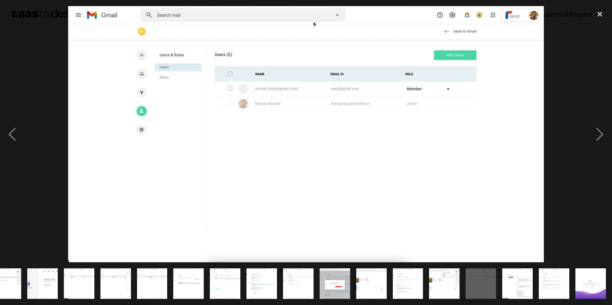
click at [508, 276] on img "show item 21 of 23" at bounding box center [517, 283] width 57 height 31
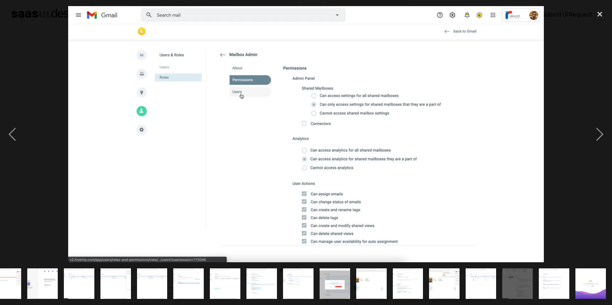
click at [552, 283] on img "show item 22 of 23" at bounding box center [554, 283] width 57 height 31
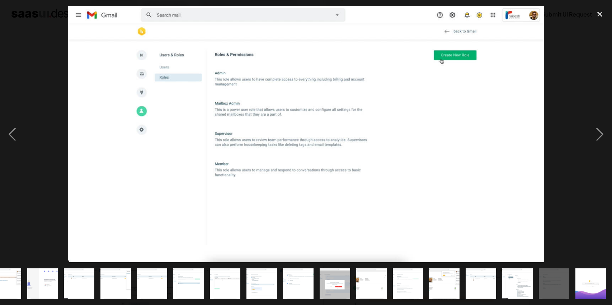
click at [570, 274] on div "show item 22 of 23" at bounding box center [554, 283] width 37 height 43
click at [585, 289] on img "show item 23 of 23" at bounding box center [590, 283] width 57 height 31
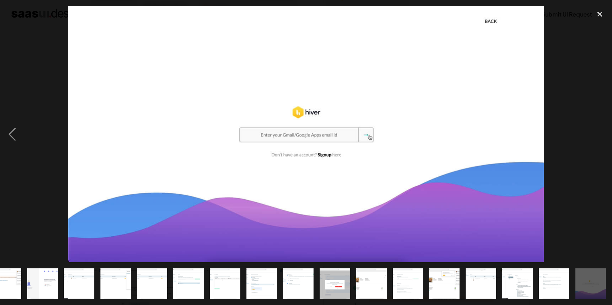
click at [512, 275] on img "show item 21 of 23" at bounding box center [517, 283] width 57 height 31
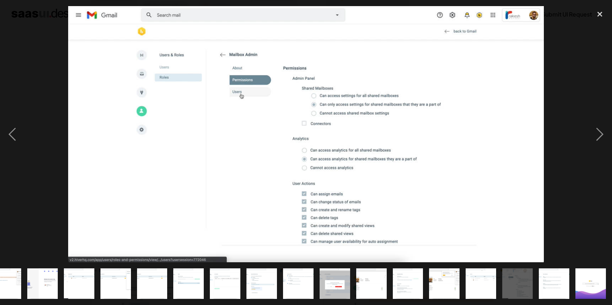
click at [479, 275] on img "show item 20 of 23" at bounding box center [481, 283] width 57 height 31
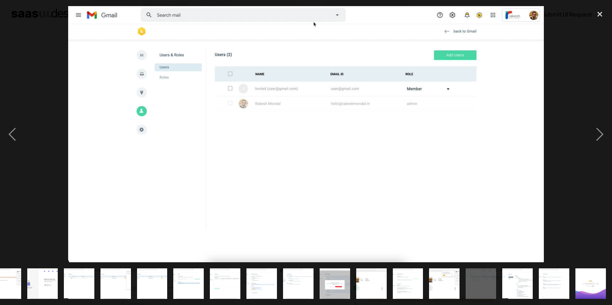
click at [435, 273] on img "show item 19 of 23" at bounding box center [444, 283] width 57 height 31
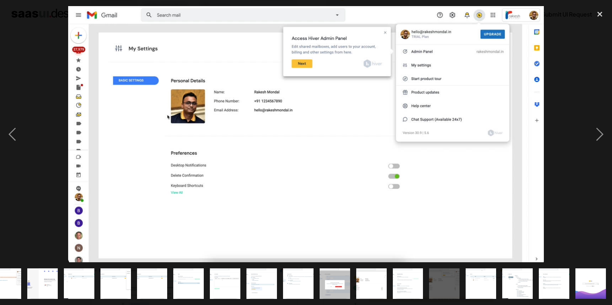
click at [421, 274] on img "show item 18 of 23" at bounding box center [408, 283] width 57 height 31
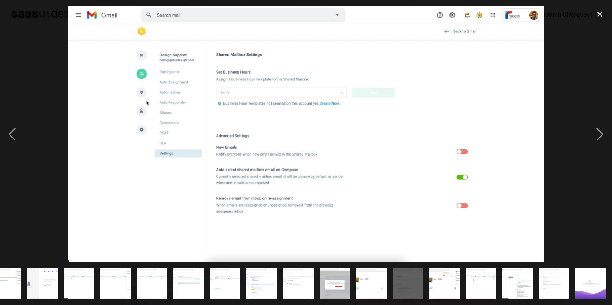
click at [378, 279] on img "show item 17 of 23" at bounding box center [371, 283] width 57 height 31
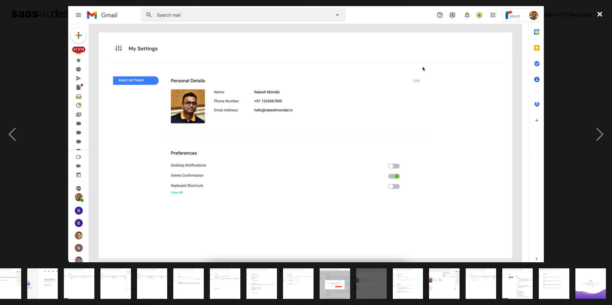
click at [603, 14] on div "close lightbox" at bounding box center [600, 14] width 24 height 16
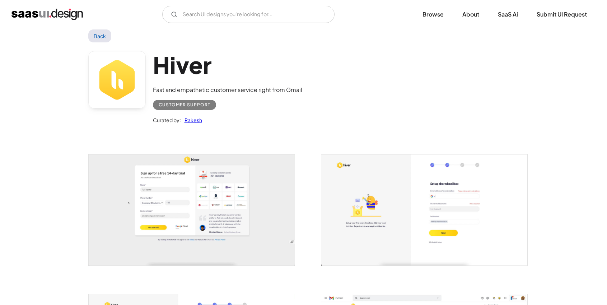
scroll to position [0, 0]
